Goal: Navigation & Orientation: Find specific page/section

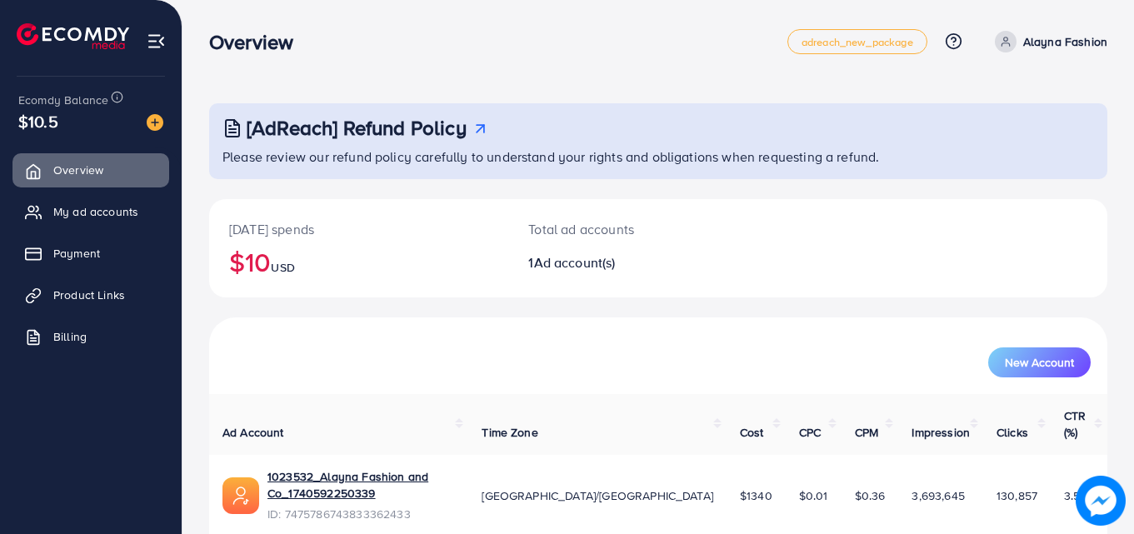
click at [566, 62] on div "Overview adreach_new_package Help Center Contact Support Plans and Pricing Term…" at bounding box center [658, 41] width 898 height 47
click at [120, 217] on span "My ad accounts" at bounding box center [99, 211] width 85 height 17
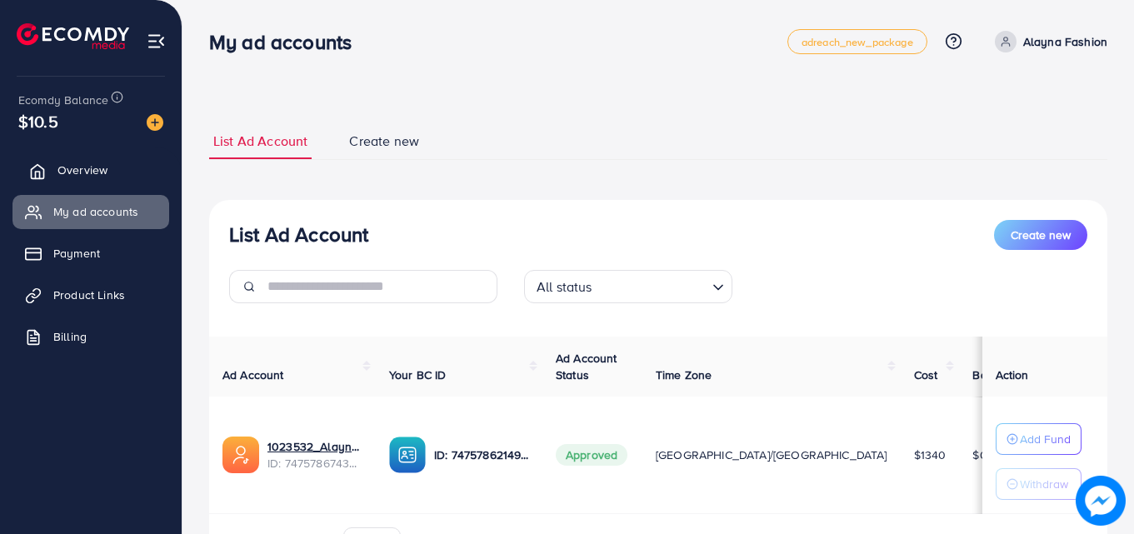
click at [97, 174] on span "Overview" at bounding box center [82, 170] width 50 height 17
